Goal: Information Seeking & Learning: Find specific fact

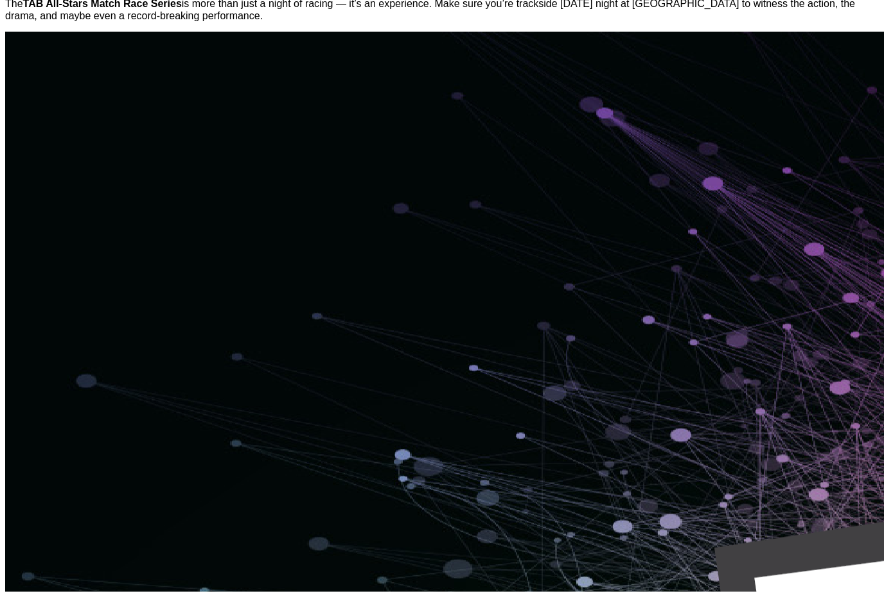
scroll to position [854, 0]
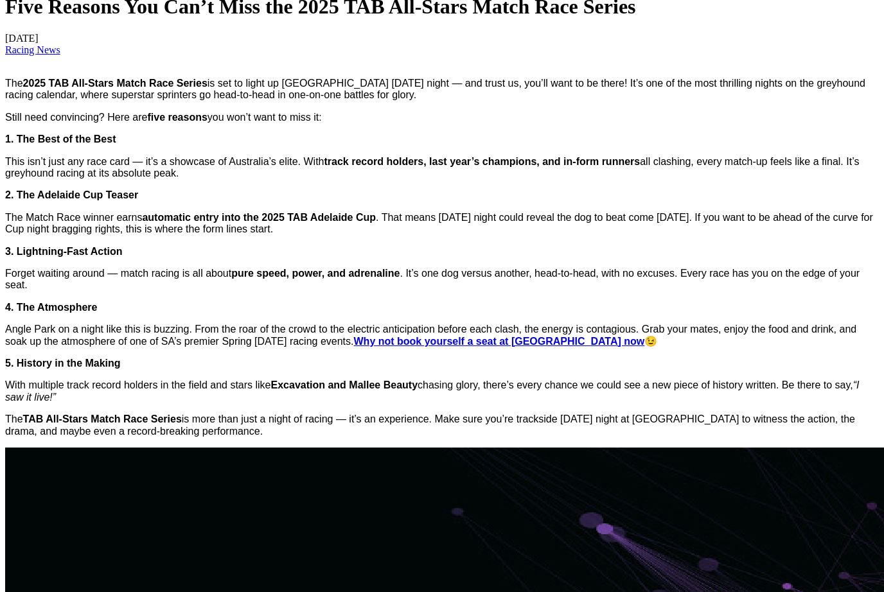
scroll to position [435, 0]
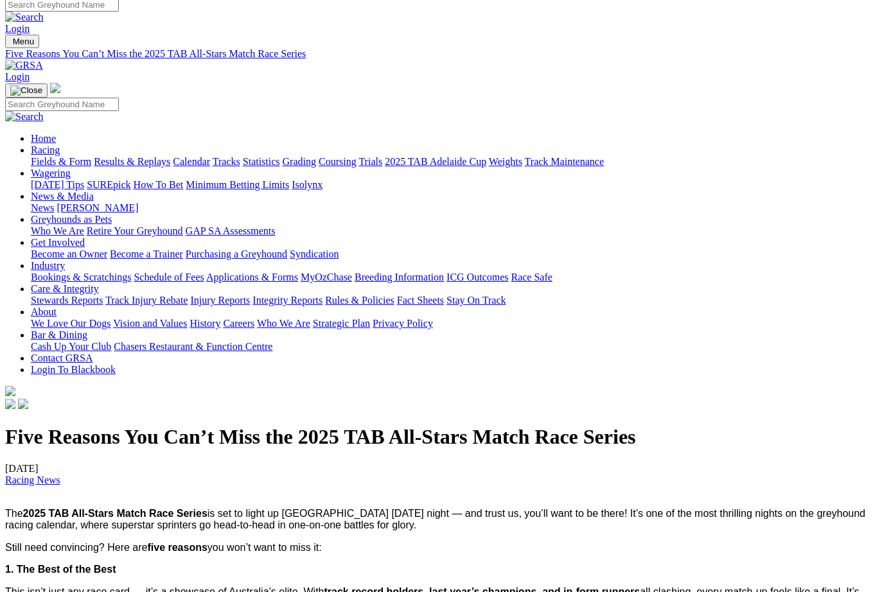
scroll to position [0, 0]
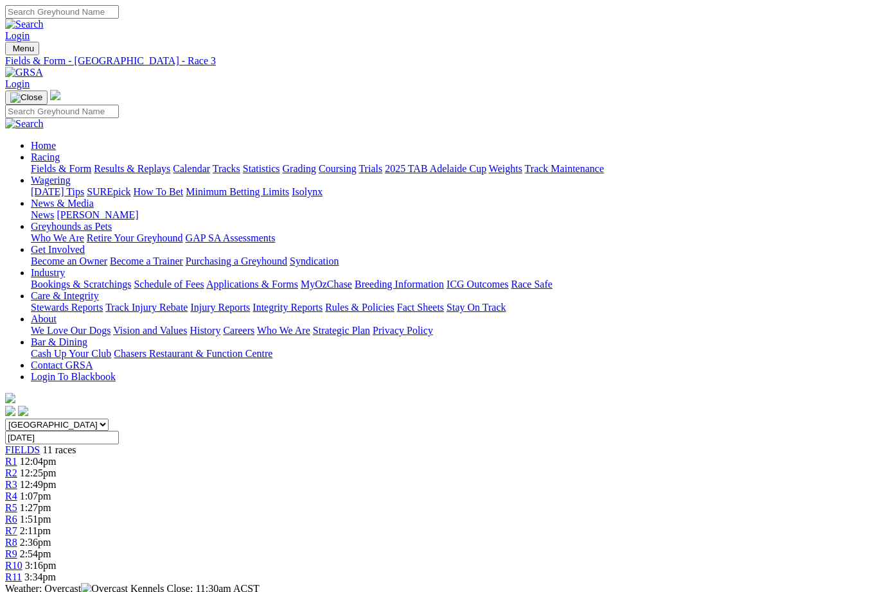
scroll to position [-1, 0]
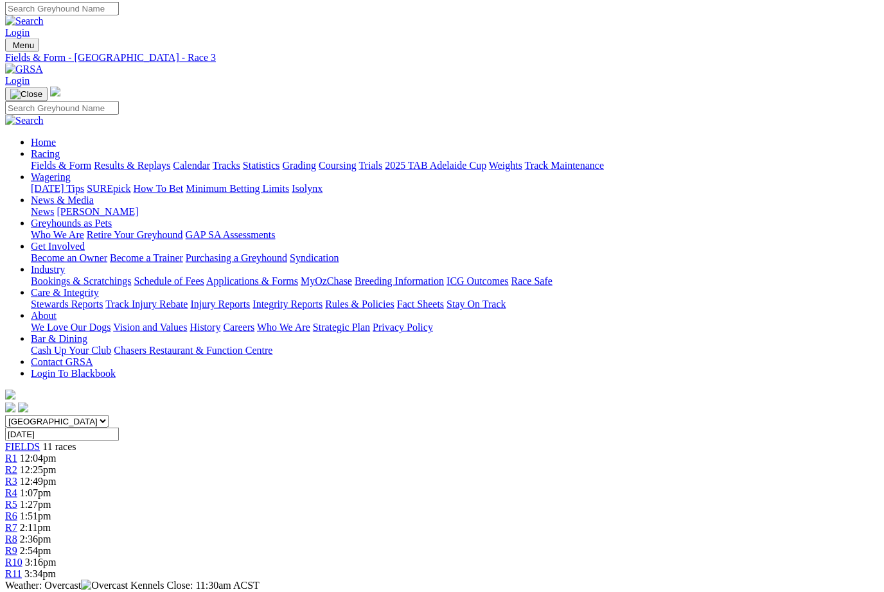
scroll to position [0, 0]
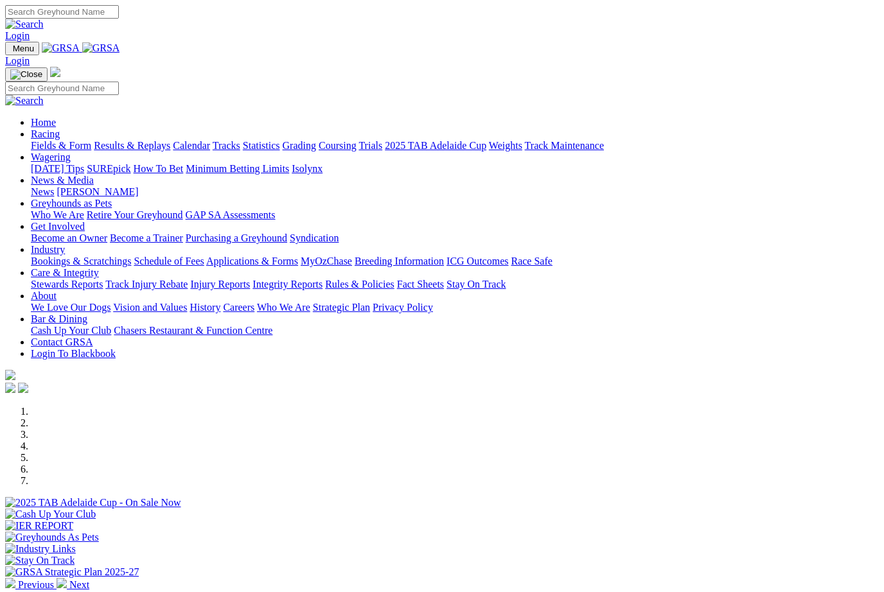
click at [60, 128] on link "Racing" at bounding box center [45, 133] width 29 height 11
click at [280, 140] on link "Statistics" at bounding box center [261, 145] width 37 height 11
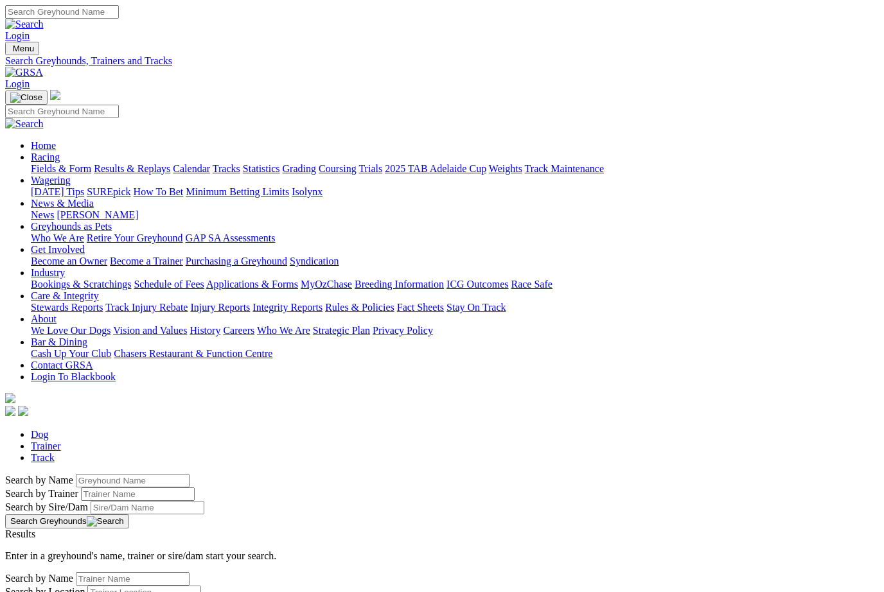
click at [76, 474] on input "Search by Greyhound name" at bounding box center [133, 480] width 114 height 13
type input "Zipping ali"
click at [129, 514] on button "Search Greyhounds" at bounding box center [67, 521] width 124 height 14
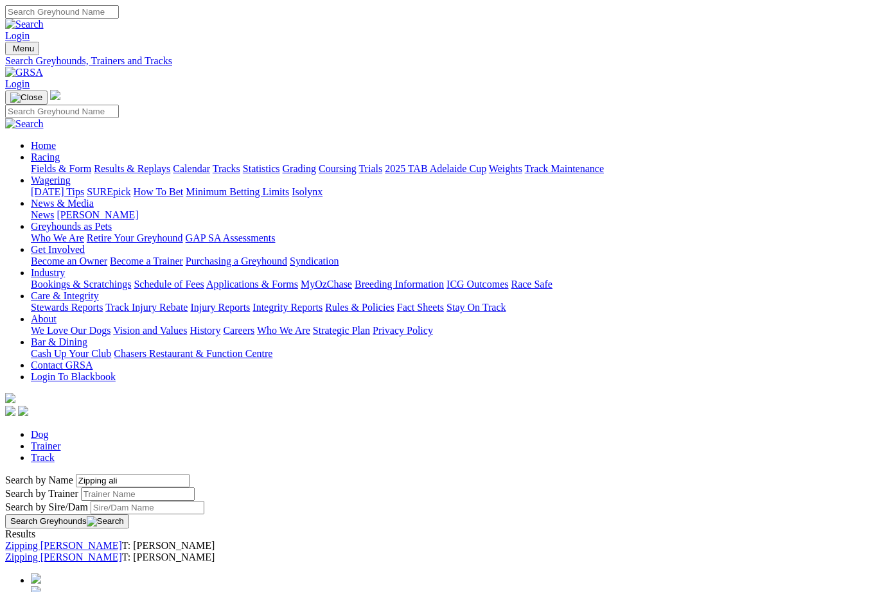
click at [94, 552] on link "Zipping [PERSON_NAME]" at bounding box center [63, 557] width 117 height 11
